Goal: Find specific page/section

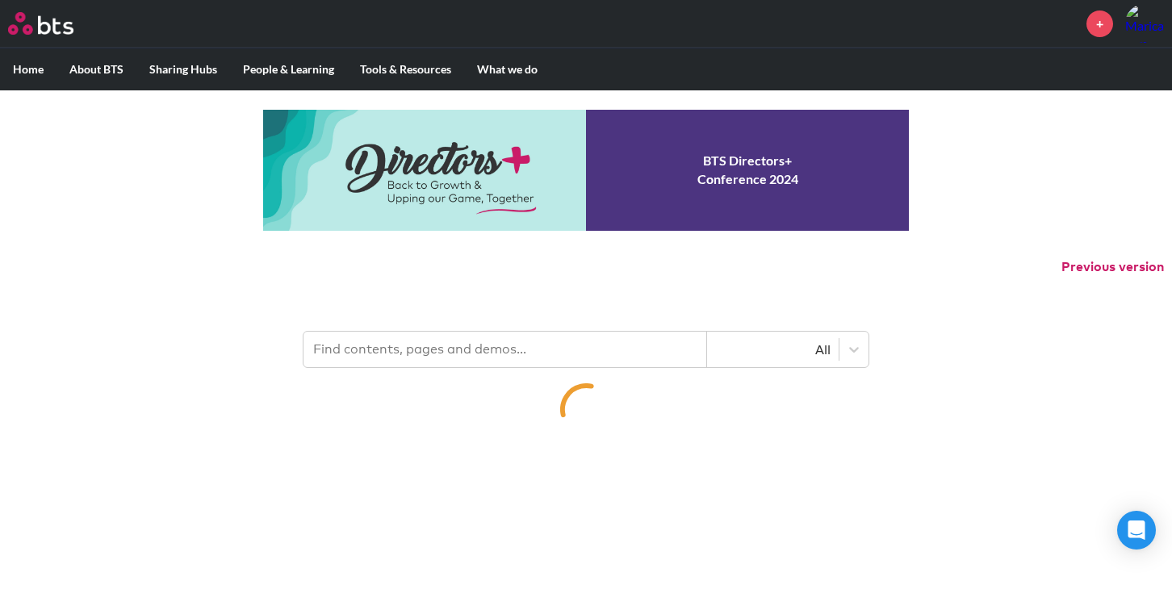
click at [485, 342] on input "text" at bounding box center [504, 350] width 403 height 36
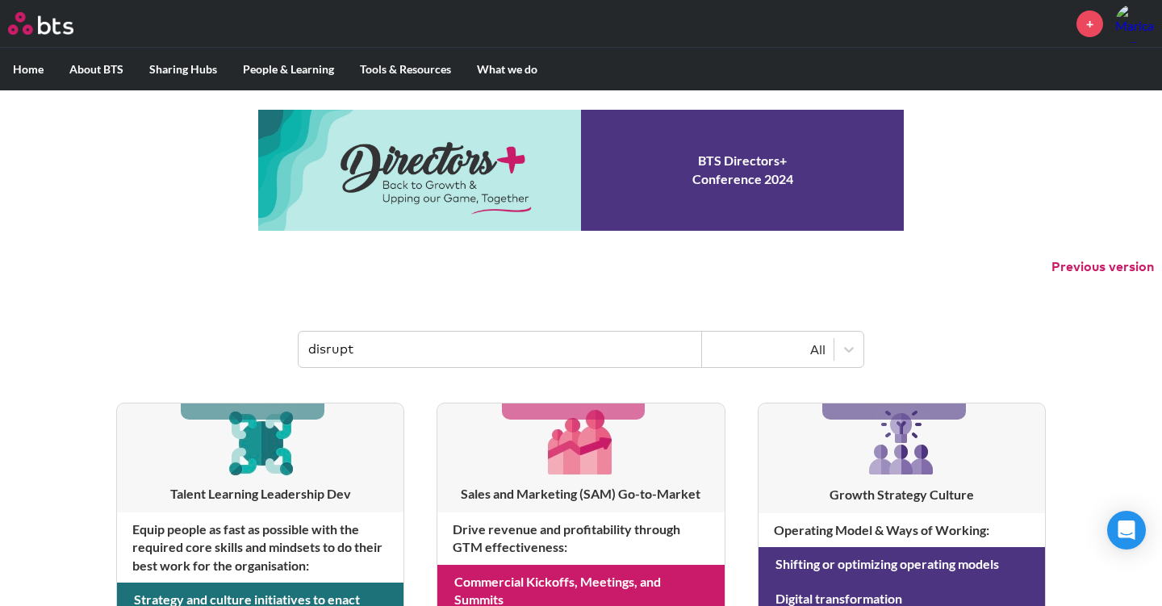
type input "disrupt"
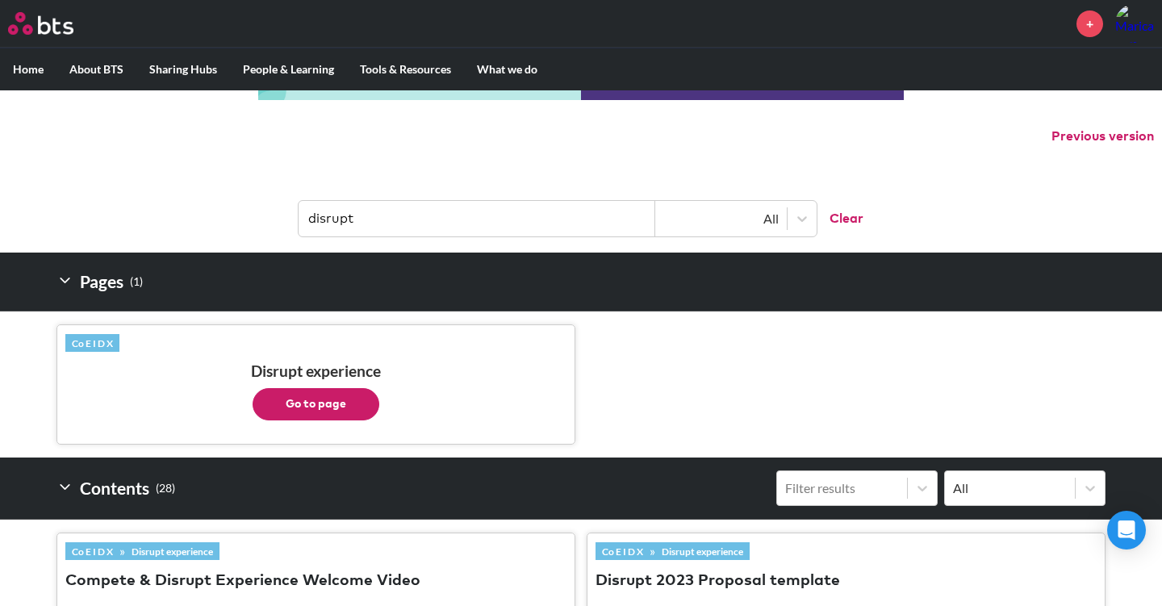
scroll to position [258, 0]
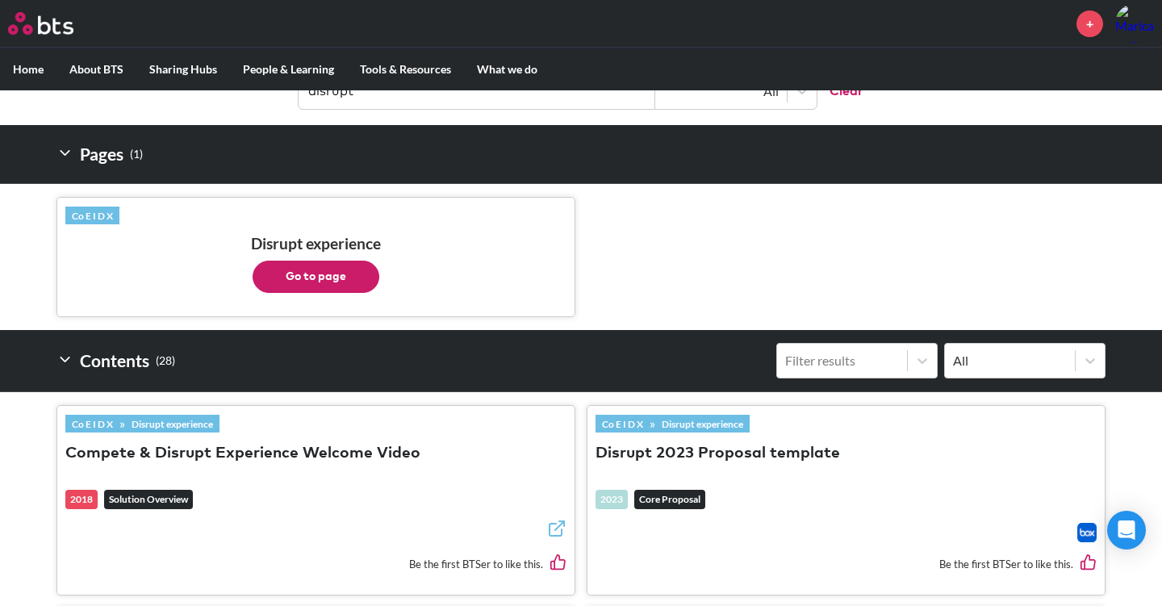
click at [316, 286] on button "Go to page" at bounding box center [316, 277] width 127 height 32
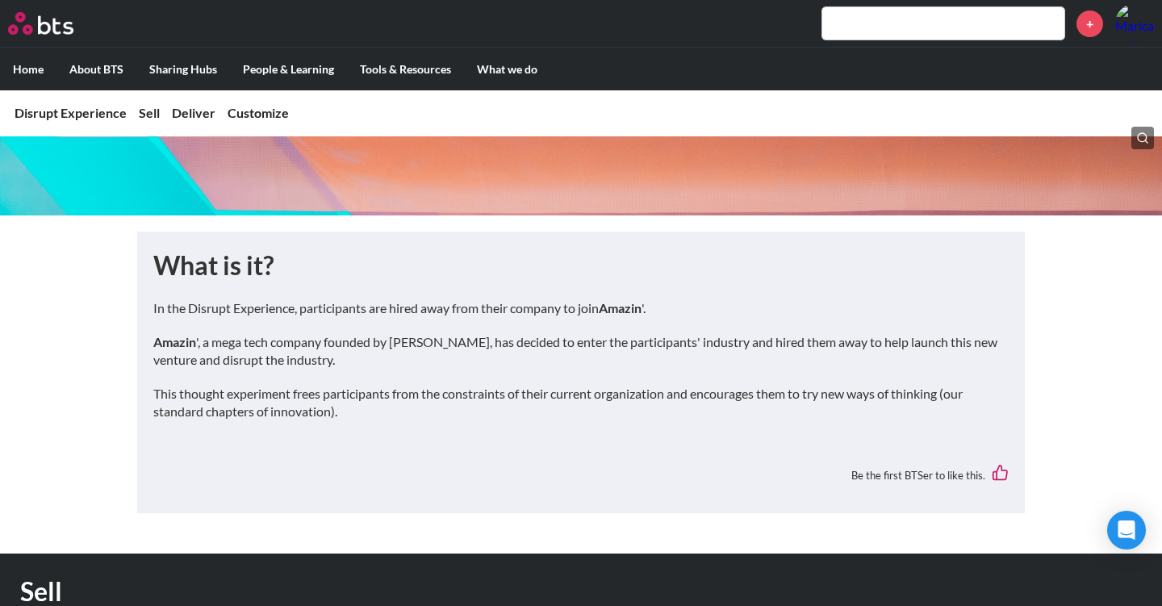
scroll to position [194, 0]
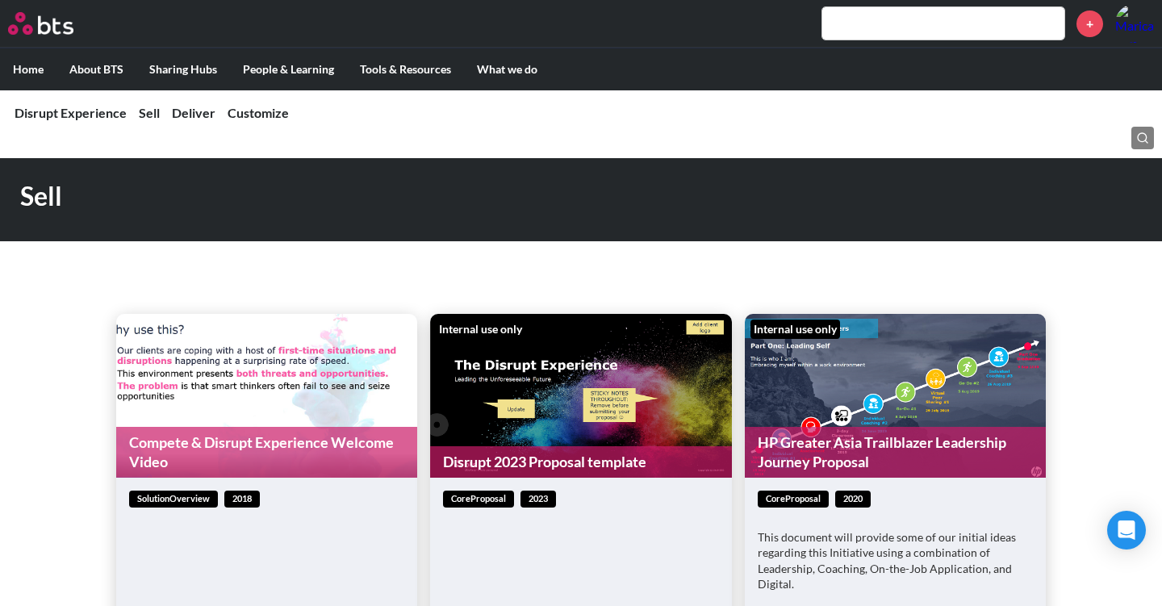
scroll to position [775, 0]
